Goal: Task Accomplishment & Management: Manage account settings

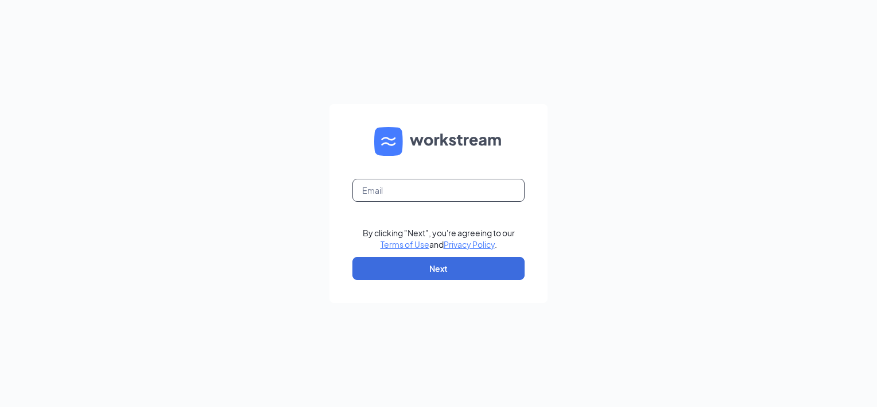
click at [405, 187] on input "text" at bounding box center [439, 190] width 172 height 23
type input "[EMAIL_ADDRESS][DOMAIN_NAME]"
click at [430, 266] on button "Next" at bounding box center [439, 268] width 172 height 23
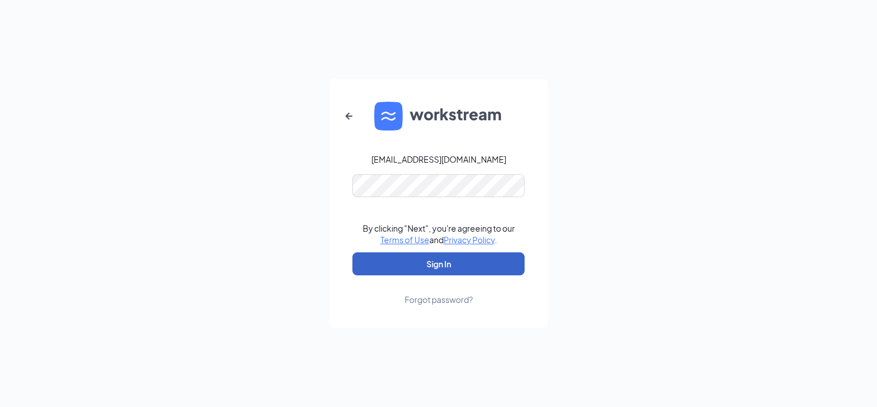
click at [432, 259] on button "Sign In" at bounding box center [439, 263] width 172 height 23
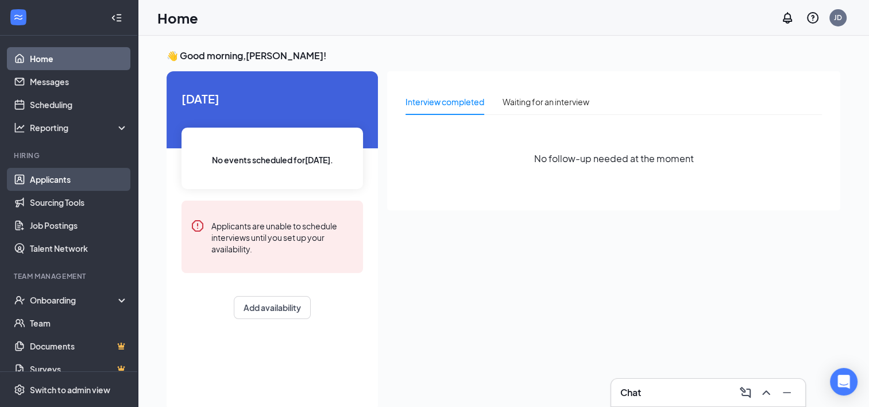
click at [41, 181] on link "Applicants" at bounding box center [79, 179] width 98 height 23
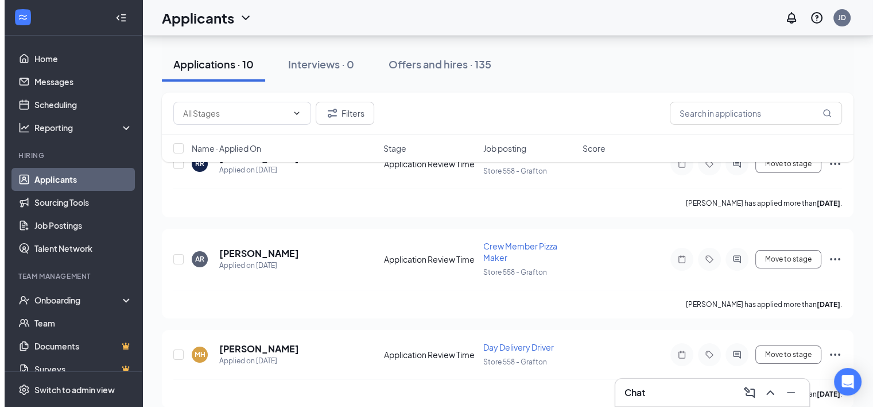
scroll to position [143, 0]
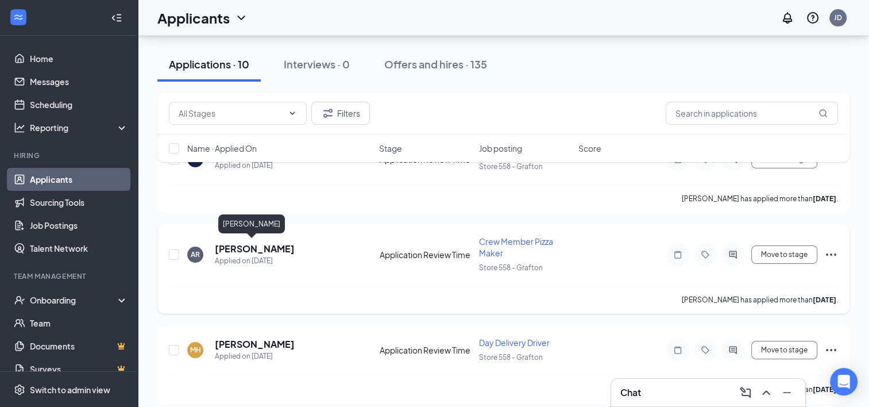
click at [245, 246] on h5 "[PERSON_NAME]" at bounding box center [255, 248] width 80 height 13
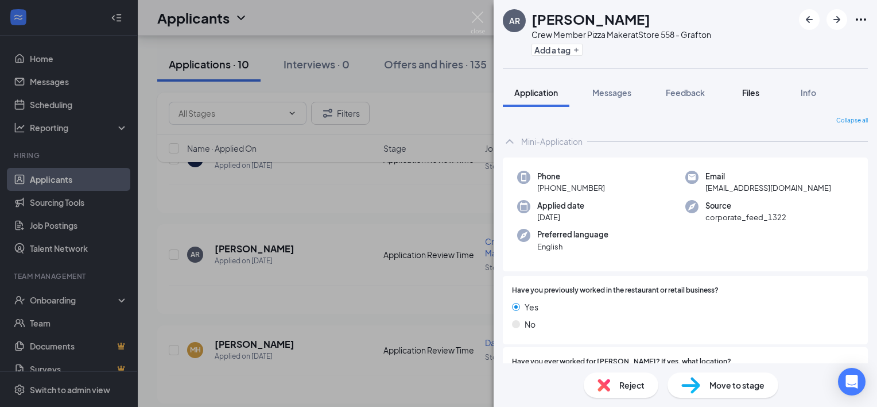
click at [757, 91] on span "Files" at bounding box center [750, 92] width 17 height 10
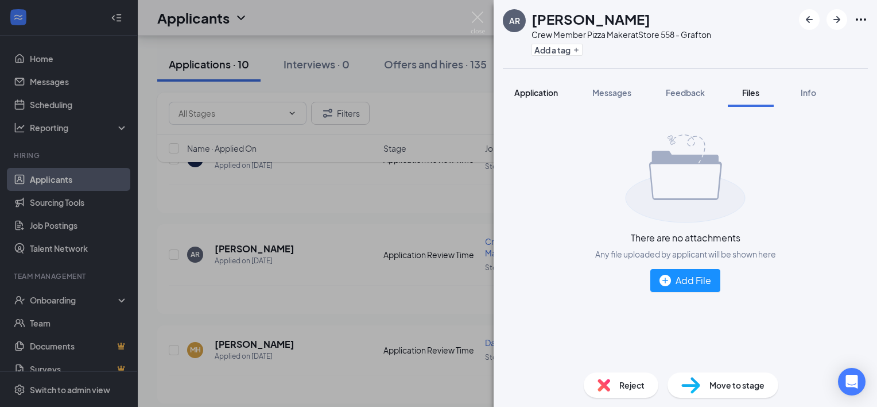
click at [547, 96] on span "Application" at bounding box center [536, 92] width 44 height 10
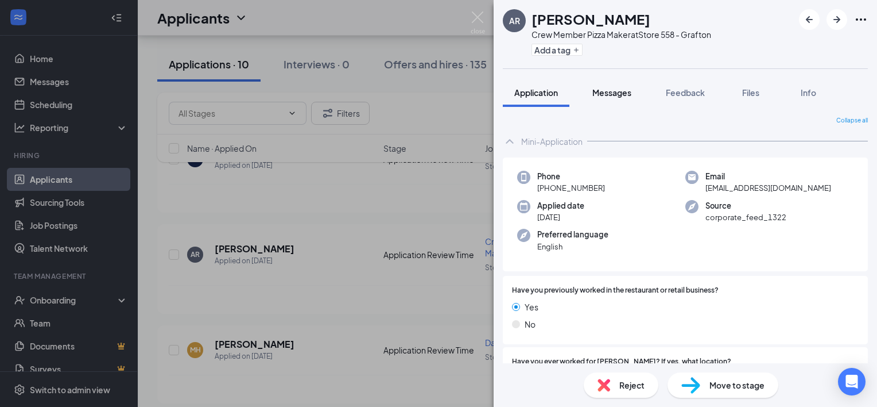
click at [610, 85] on button "Messages" at bounding box center [612, 92] width 62 height 29
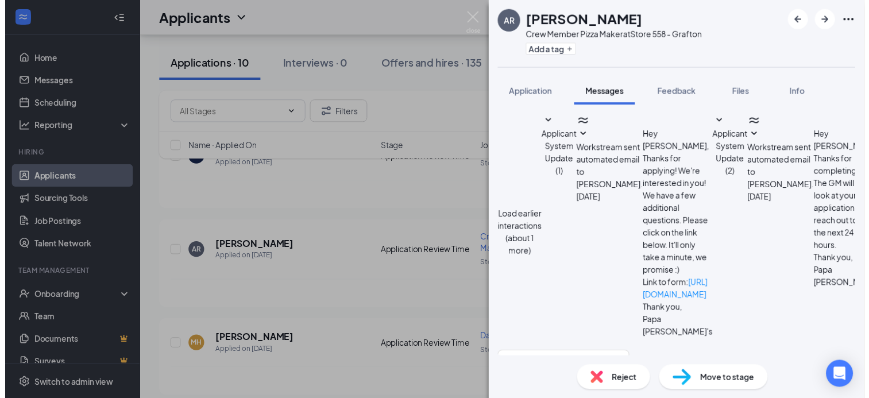
scroll to position [496, 0]
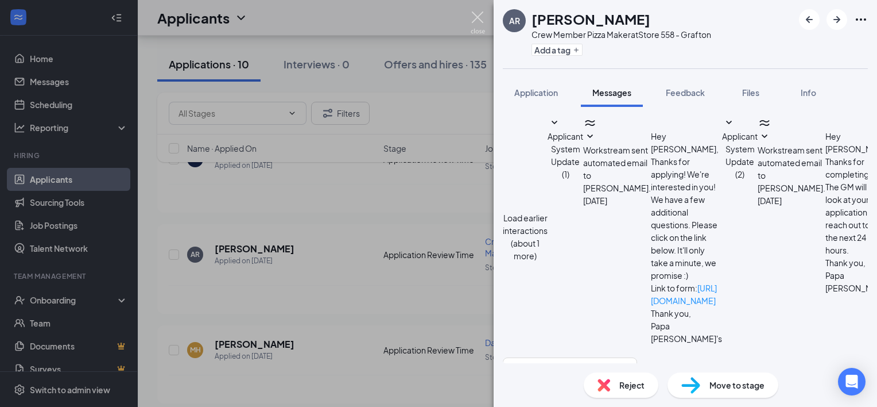
click at [478, 17] on img at bounding box center [478, 22] width 14 height 22
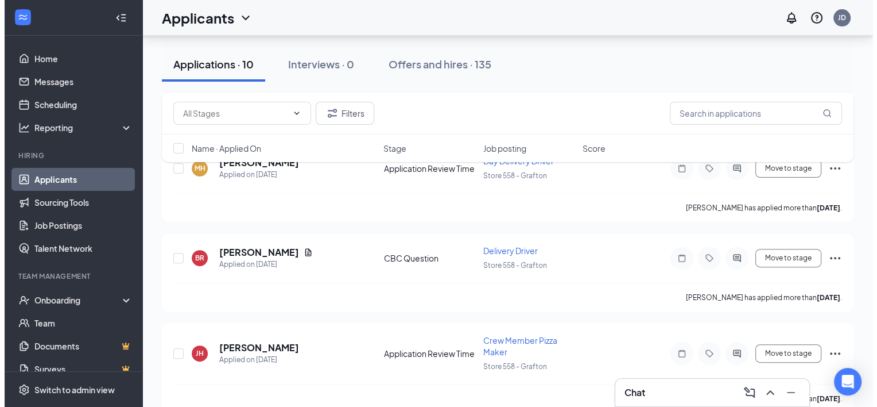
scroll to position [344, 0]
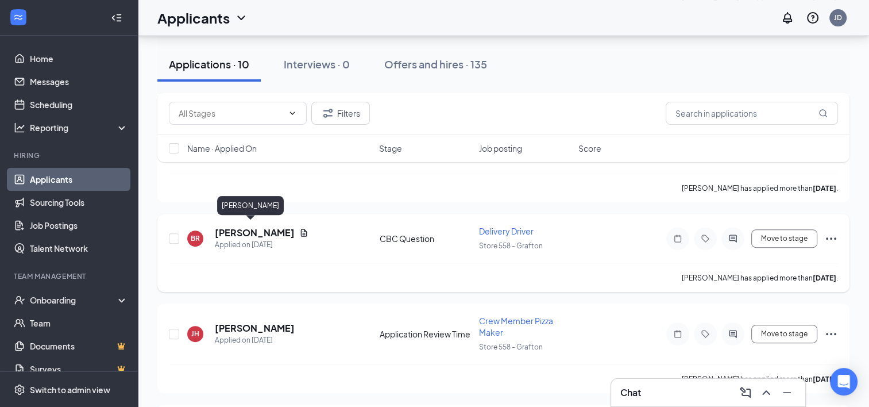
click at [235, 227] on h5 "[PERSON_NAME]" at bounding box center [255, 232] width 80 height 13
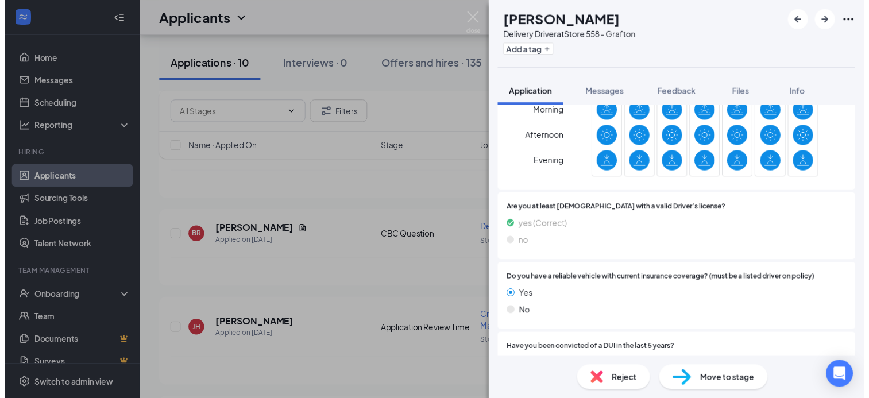
scroll to position [826, 0]
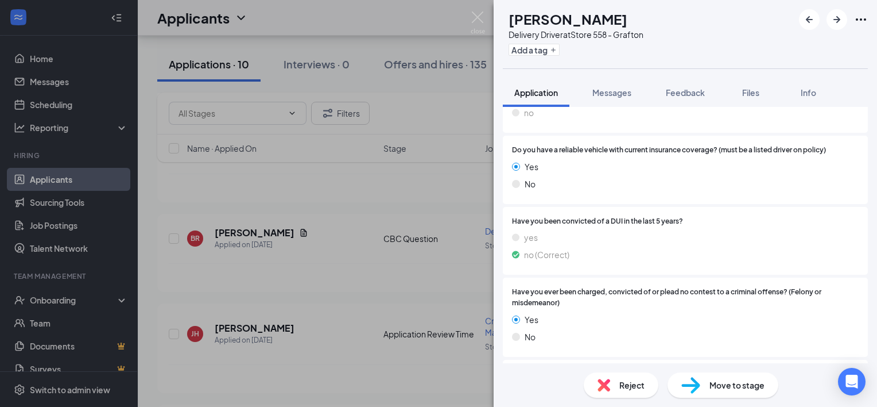
click at [324, 279] on div "BR [PERSON_NAME] Delivery Driver at Store 558 - Grafton Add a tag Application M…" at bounding box center [438, 203] width 877 height 407
click at [246, 227] on div "BR [PERSON_NAME] Delivery Driver at Store 558 - Grafton Add a tag Application M…" at bounding box center [438, 203] width 877 height 407
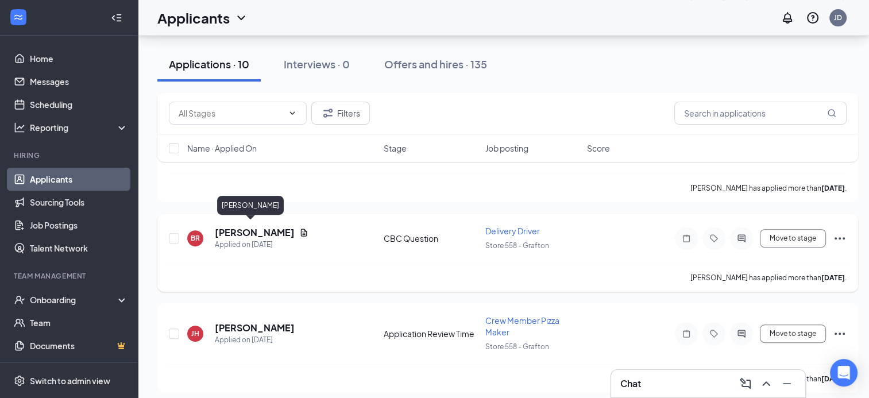
click at [250, 230] on h5 "[PERSON_NAME]" at bounding box center [255, 232] width 80 height 13
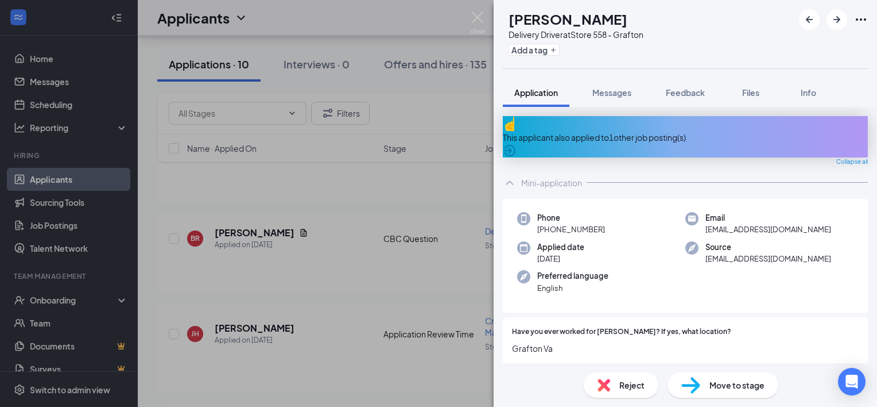
click at [692, 386] on img at bounding box center [691, 385] width 19 height 17
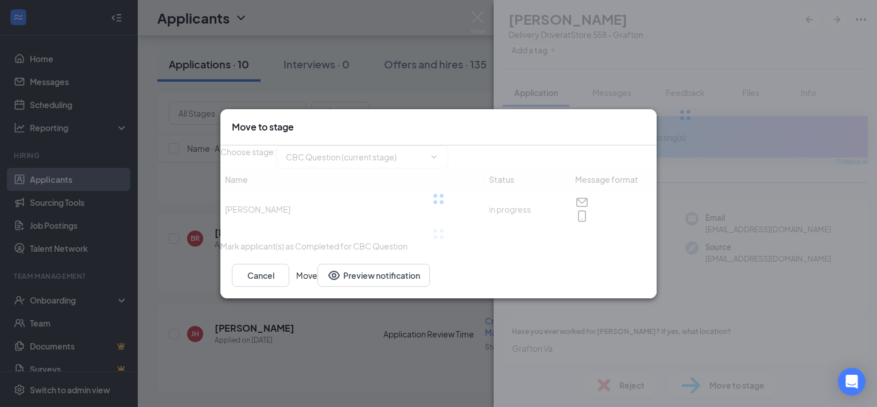
type input "CHECKR - Run MVRs and CBCs (next stage)"
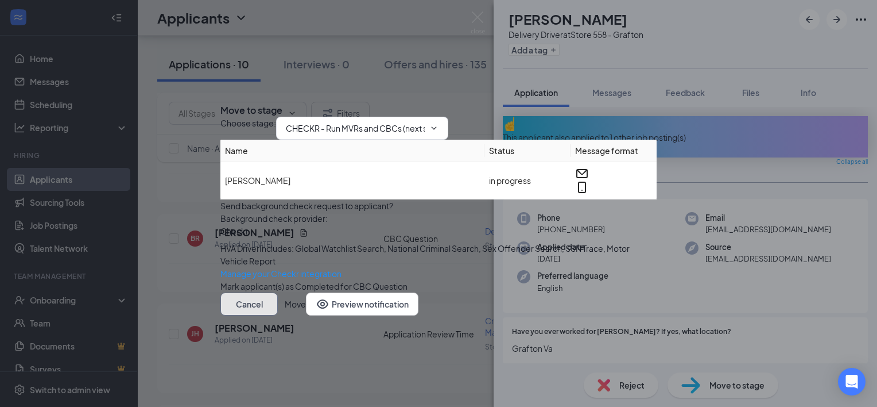
click at [278, 315] on button "Cancel" at bounding box center [248, 303] width 57 height 23
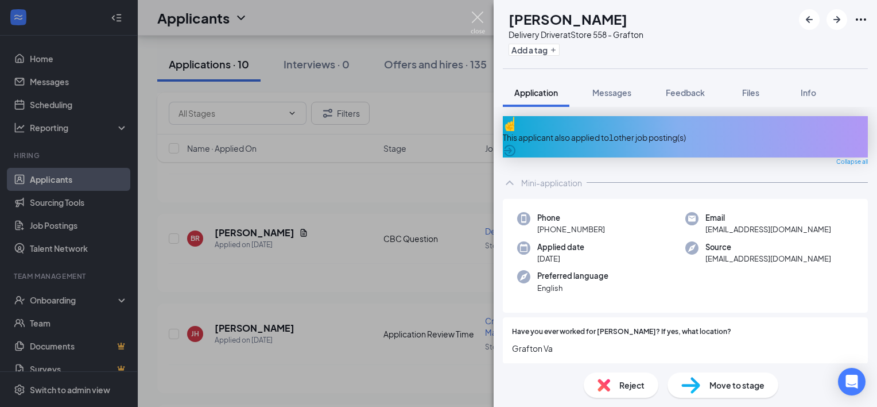
click at [475, 14] on img at bounding box center [478, 22] width 14 height 22
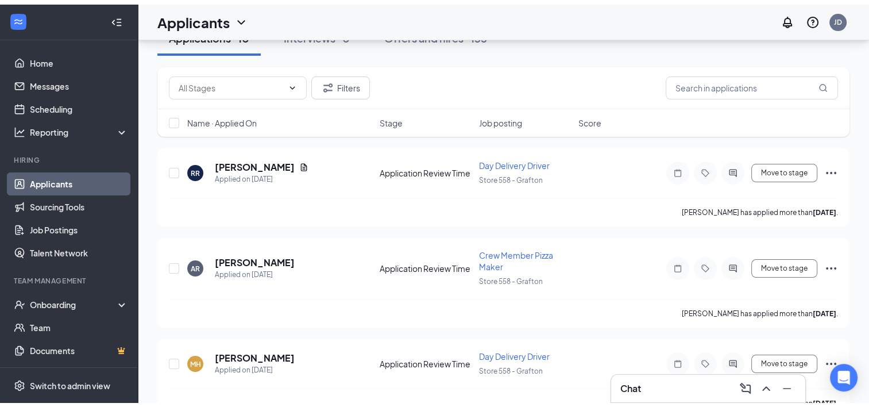
scroll to position [7, 0]
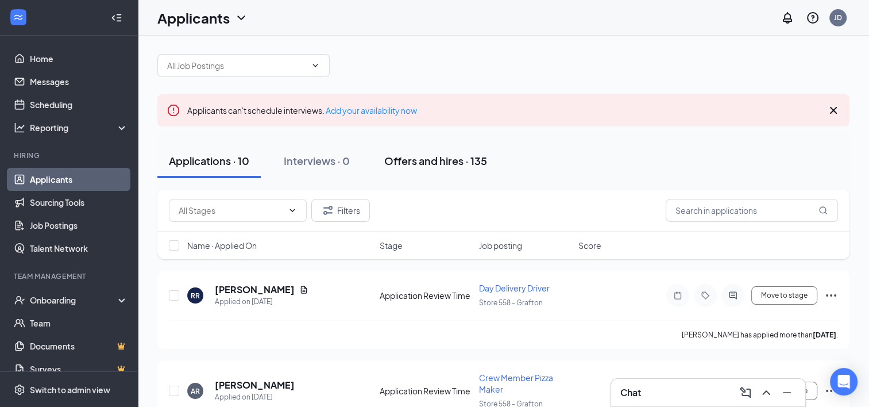
click at [434, 163] on div "Offers and hires · 135" at bounding box center [435, 160] width 103 height 14
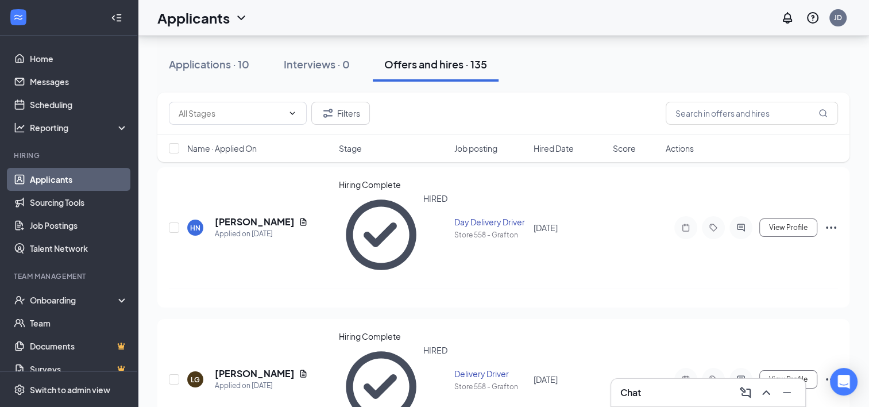
scroll to position [112, 0]
